Goal: Transaction & Acquisition: Purchase product/service

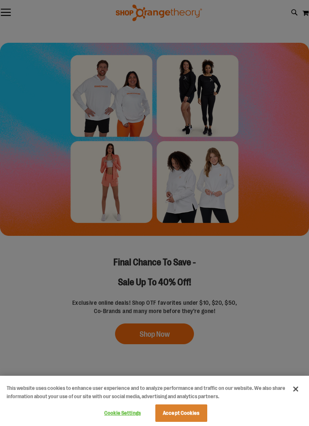
scroll to position [932, 0]
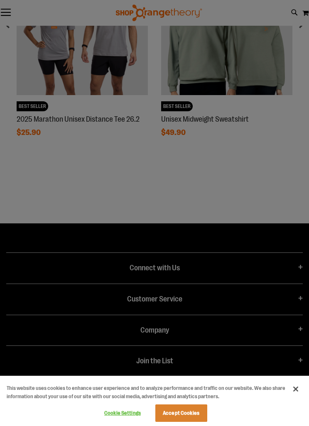
click at [194, 414] on button "Accept Cookies" at bounding box center [181, 412] width 52 height 17
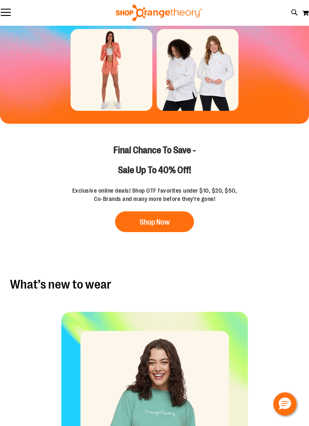
scroll to position [0, 0]
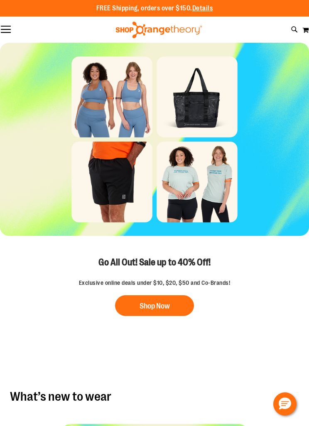
click at [4, 27] on button "Toggle Nav" at bounding box center [6, 30] width 12 height 8
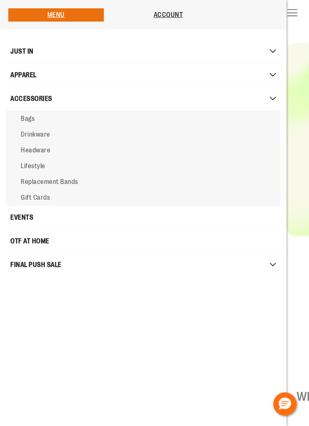
click at [32, 180] on span "Replacement Bands" at bounding box center [49, 181] width 57 height 7
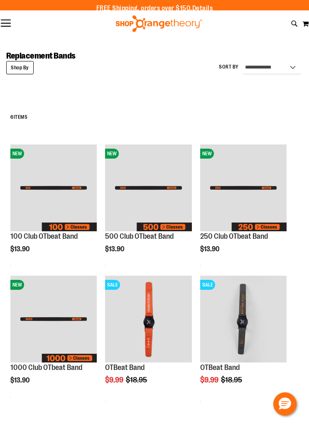
click at [3, 12] on div "FREE Shipping, orders over $150. Details To order the Spring Dri Tri event bund…" at bounding box center [154, 8] width 309 height 17
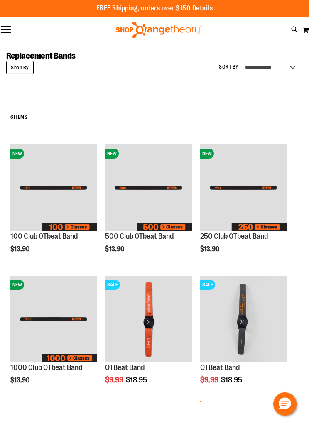
click at [7, 30] on button "Toggle Nav" at bounding box center [6, 30] width 12 height 8
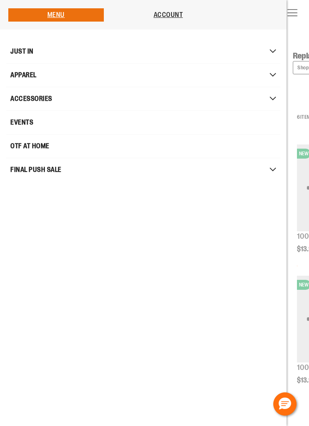
click at [33, 147] on span "OTF AT HOME" at bounding box center [29, 146] width 39 height 17
click at [34, 145] on span "OTF AT HOME" at bounding box center [29, 146] width 39 height 17
click at [30, 143] on span "OTF AT HOME" at bounding box center [29, 146] width 39 height 17
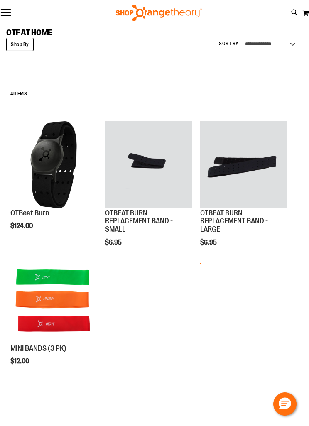
scroll to position [22, 0]
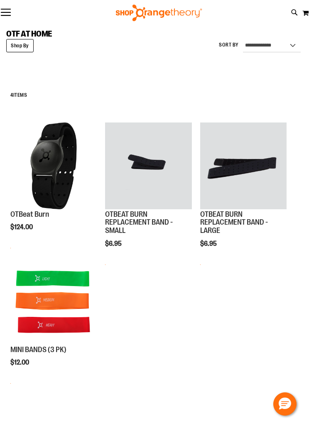
click at [43, 167] on img "product" at bounding box center [53, 165] width 86 height 86
